Goal: Check status: Check status

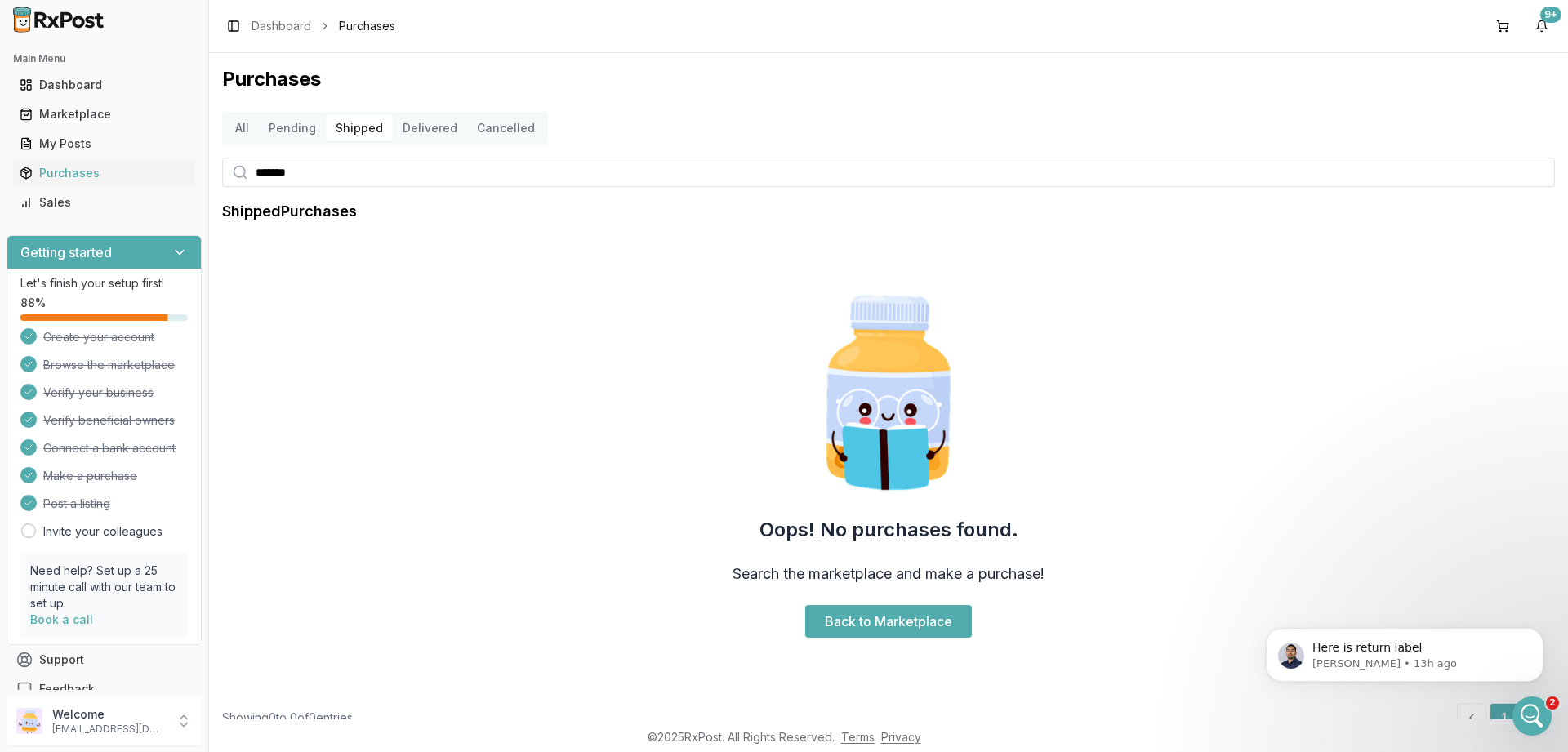
click at [347, 129] on button "Shipped" at bounding box center [359, 128] width 67 height 26
click at [488, 129] on button "Cancelled" at bounding box center [506, 128] width 78 height 26
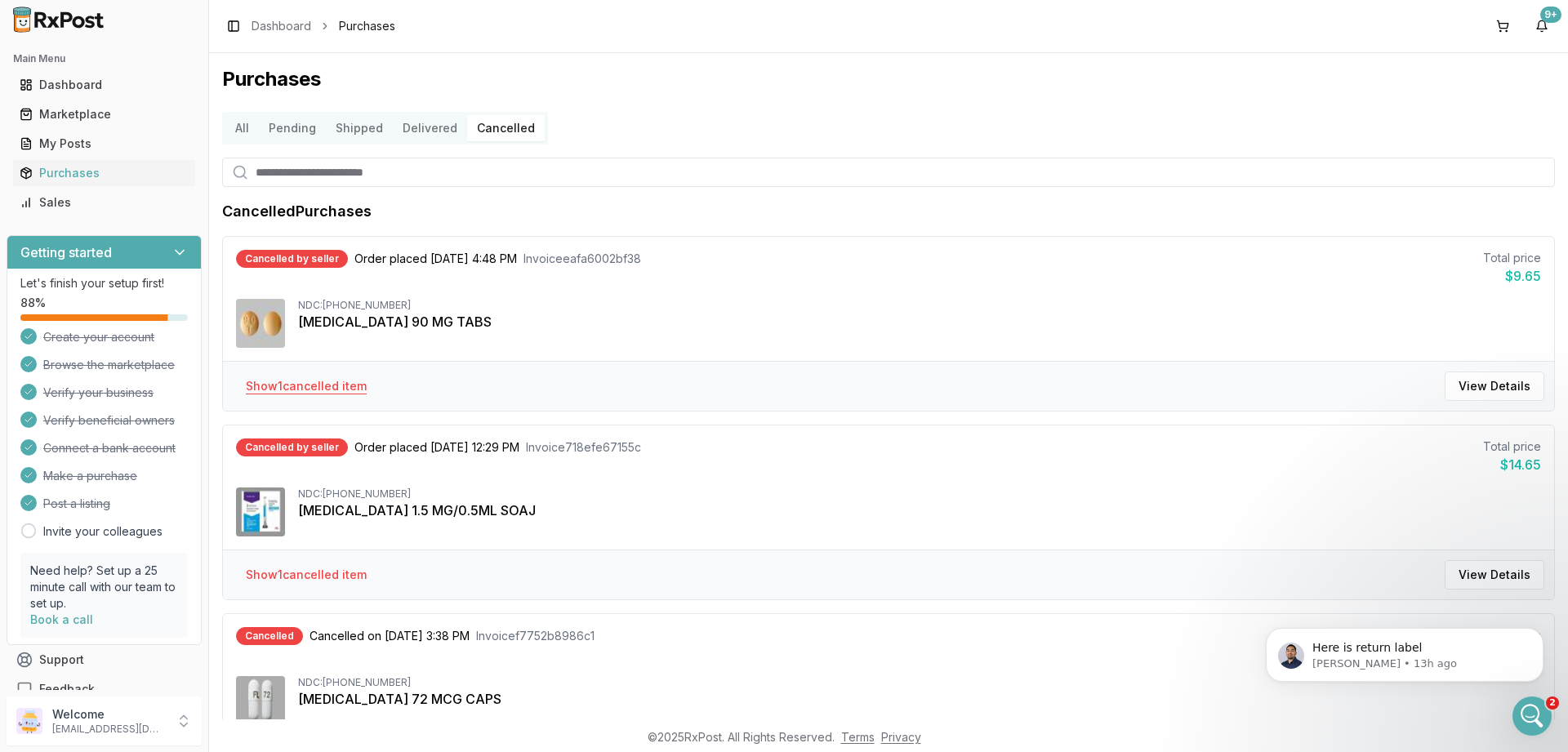
click at [302, 390] on button "Show 1 cancelled item" at bounding box center [307, 387] width 147 height 30
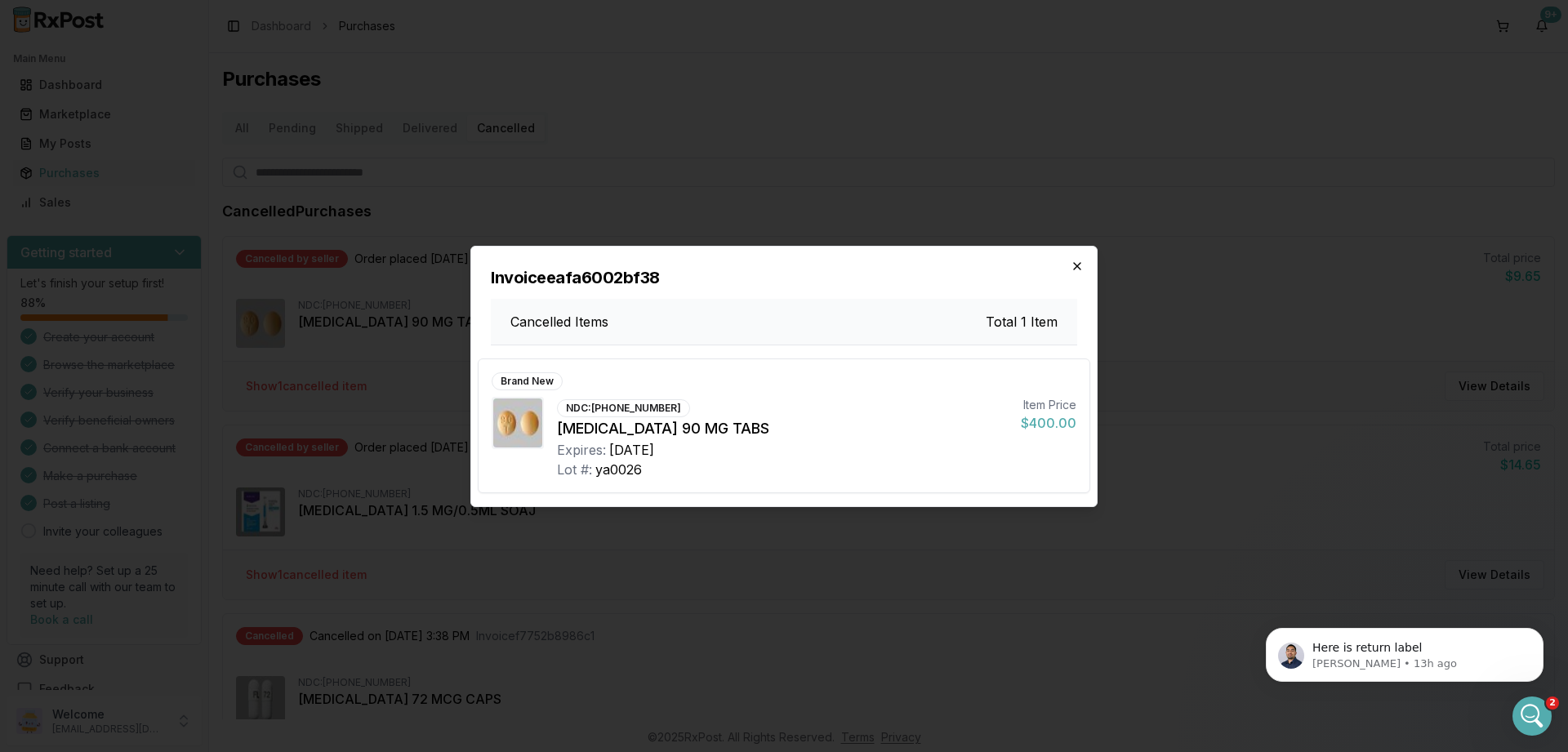
click at [1075, 269] on icon "button" at bounding box center [1077, 266] width 7 height 7
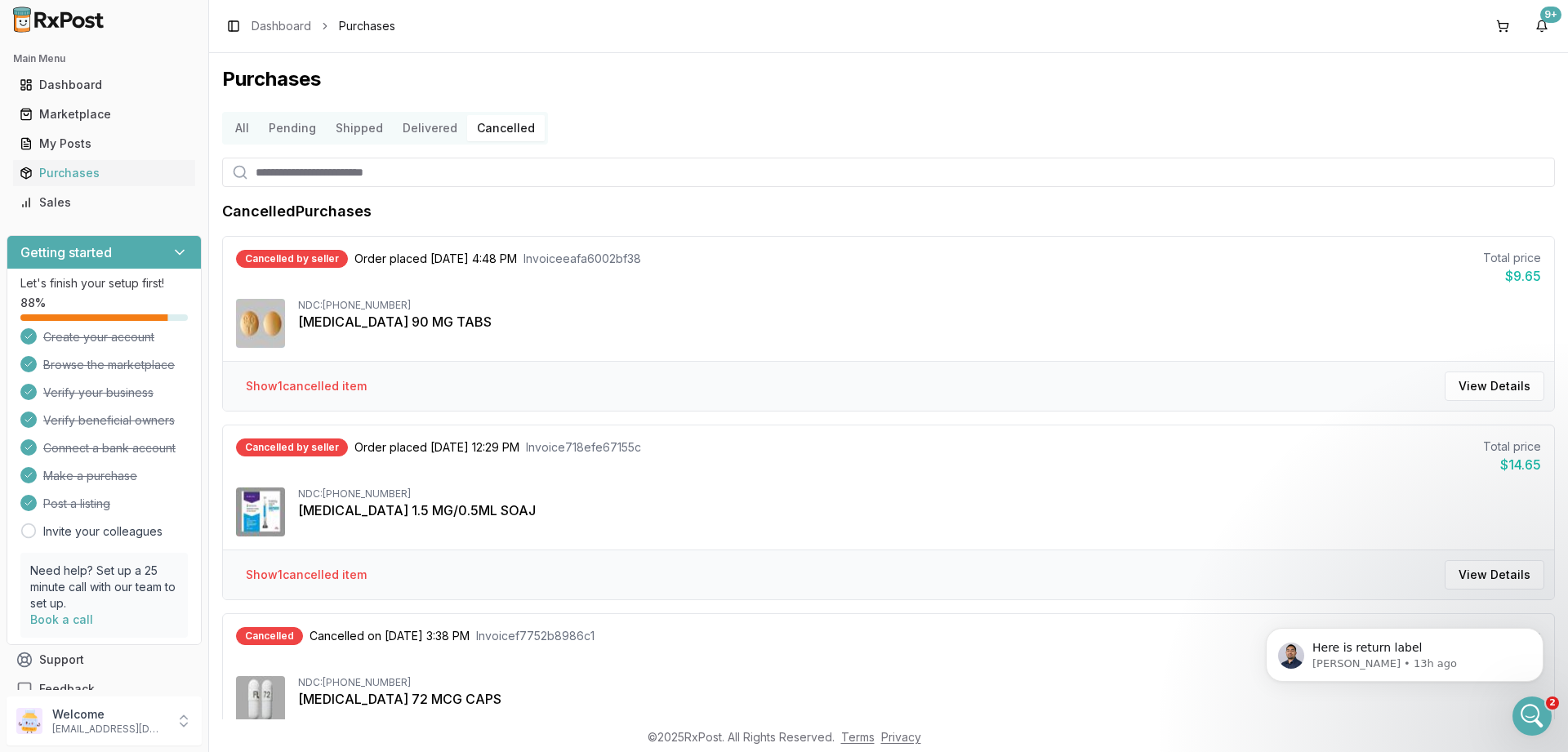
click at [429, 126] on button "Delivered" at bounding box center [430, 128] width 74 height 26
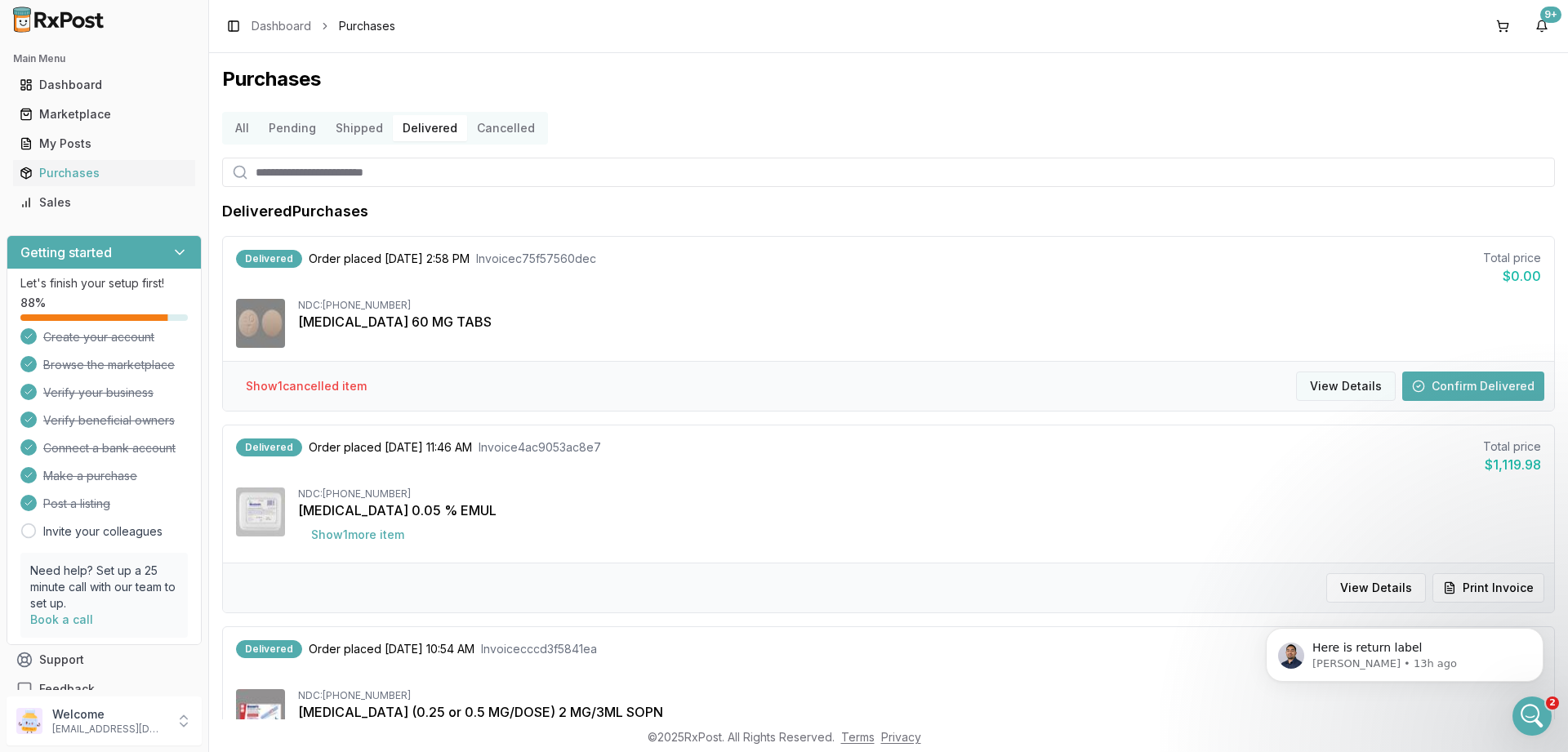
click at [1335, 383] on button "View Details" at bounding box center [1346, 387] width 100 height 30
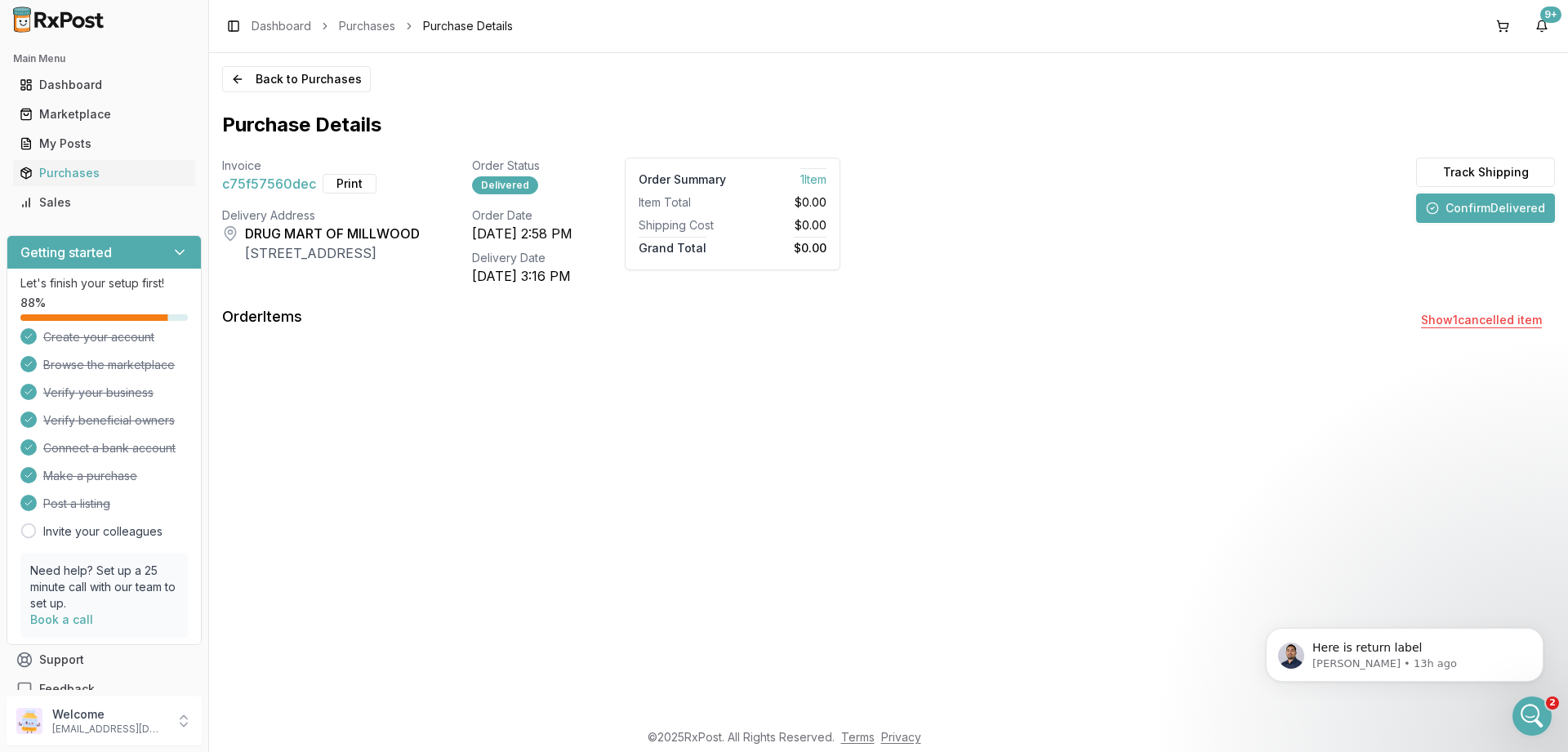
click at [1489, 319] on button "Show 1 cancelled item" at bounding box center [1481, 321] width 147 height 30
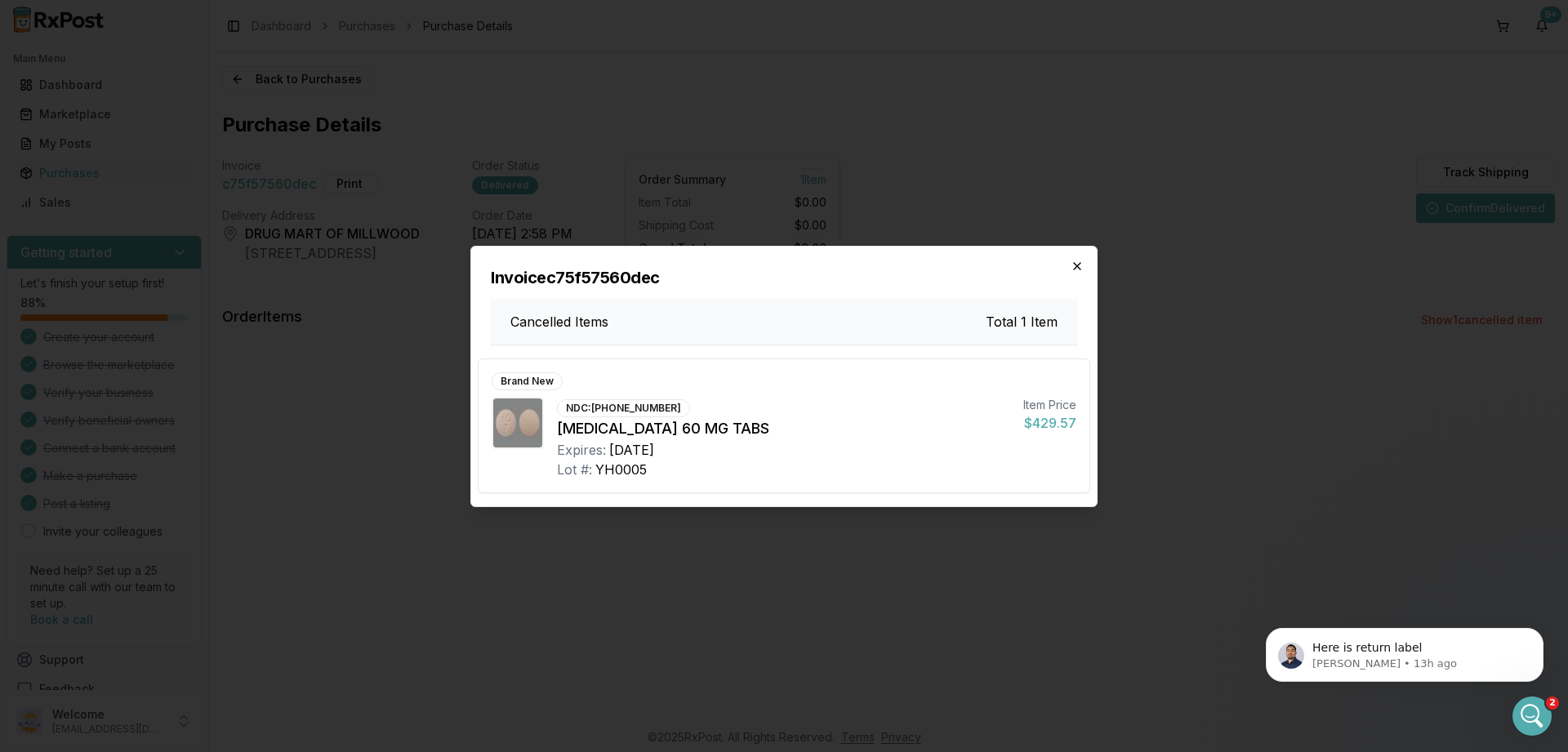
click at [1083, 267] on icon "button" at bounding box center [1077, 266] width 13 height 13
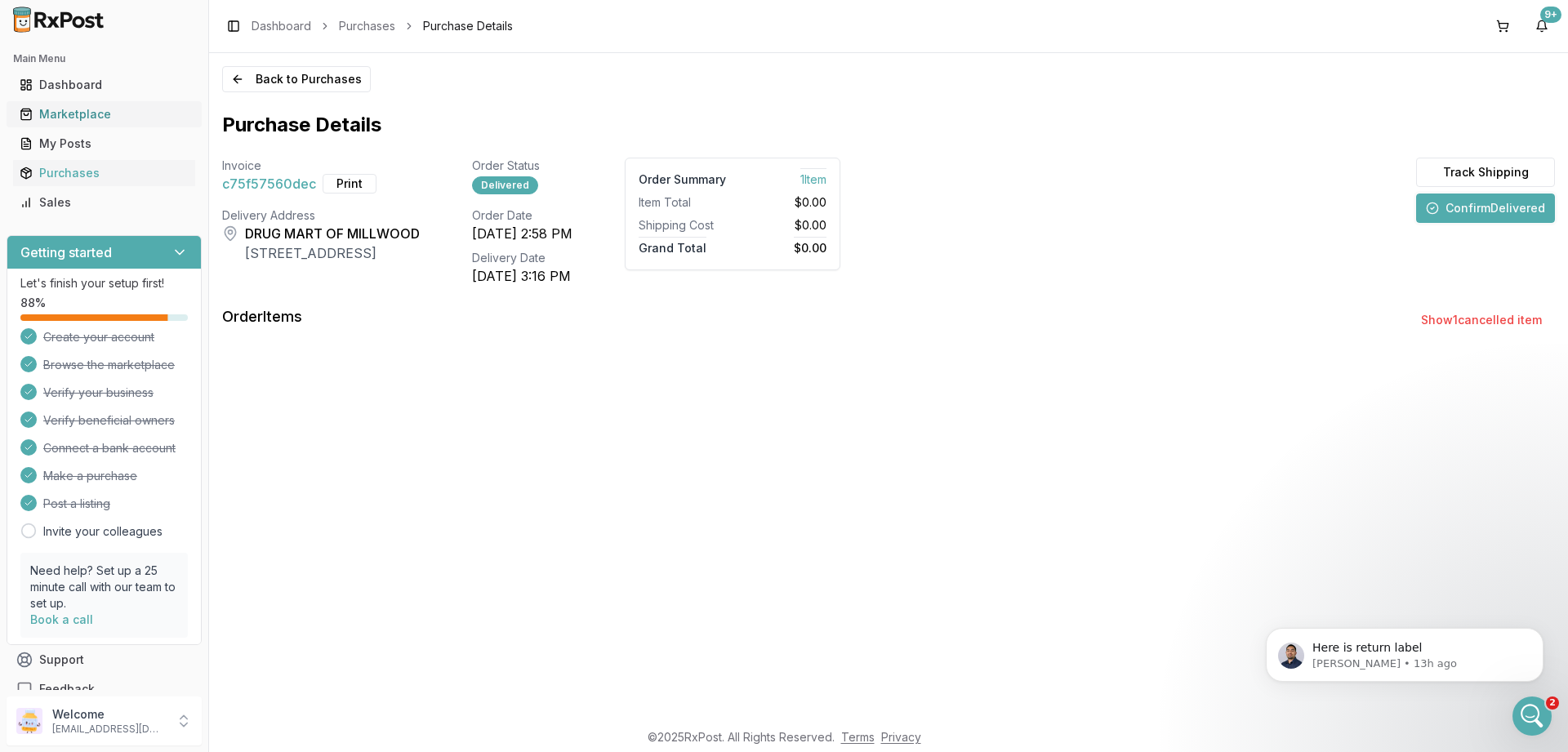
click at [77, 112] on div "Marketplace" at bounding box center [104, 114] width 169 height 17
